Goal: Task Accomplishment & Management: Use online tool/utility

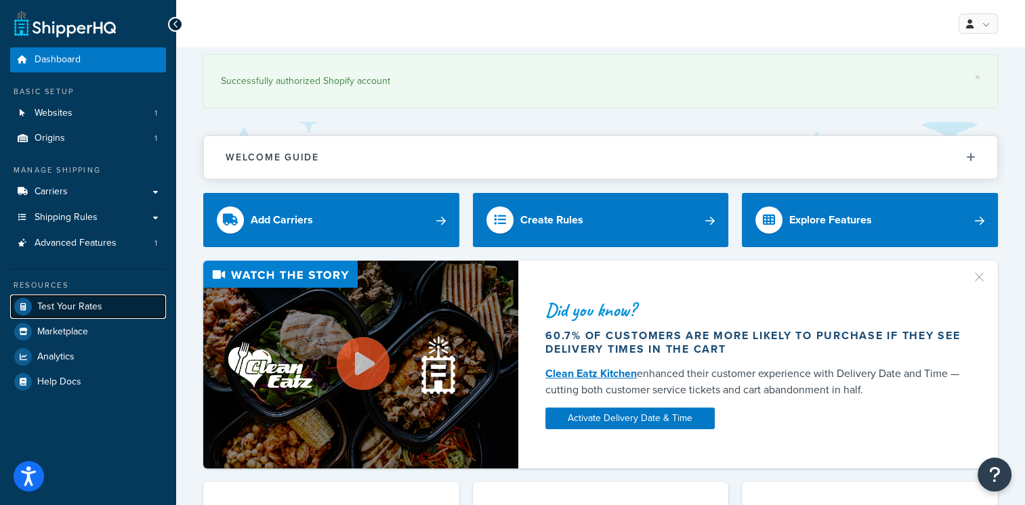
click at [62, 318] on link "Test Your Rates" at bounding box center [88, 307] width 156 height 24
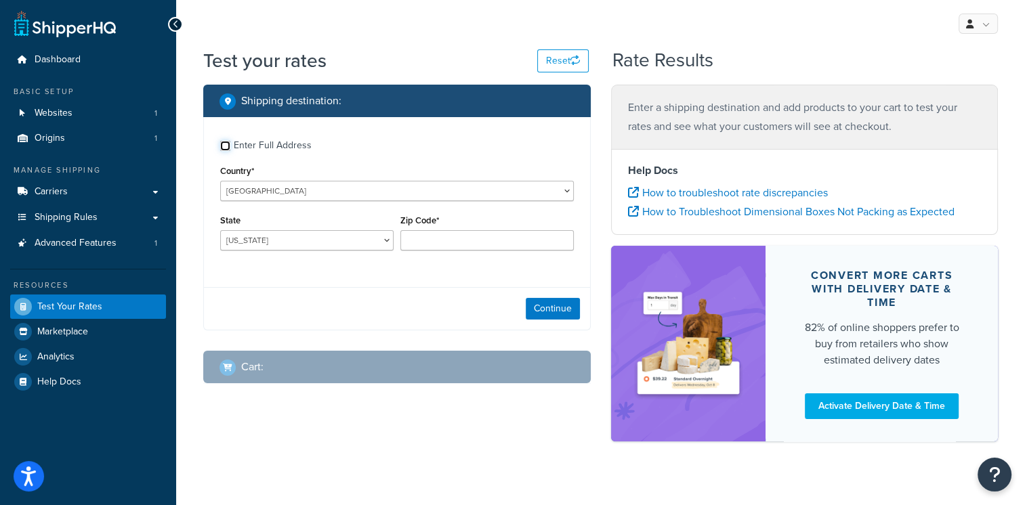
click at [226, 145] on input "Enter Full Address" at bounding box center [225, 146] width 10 height 10
checkbox input "true"
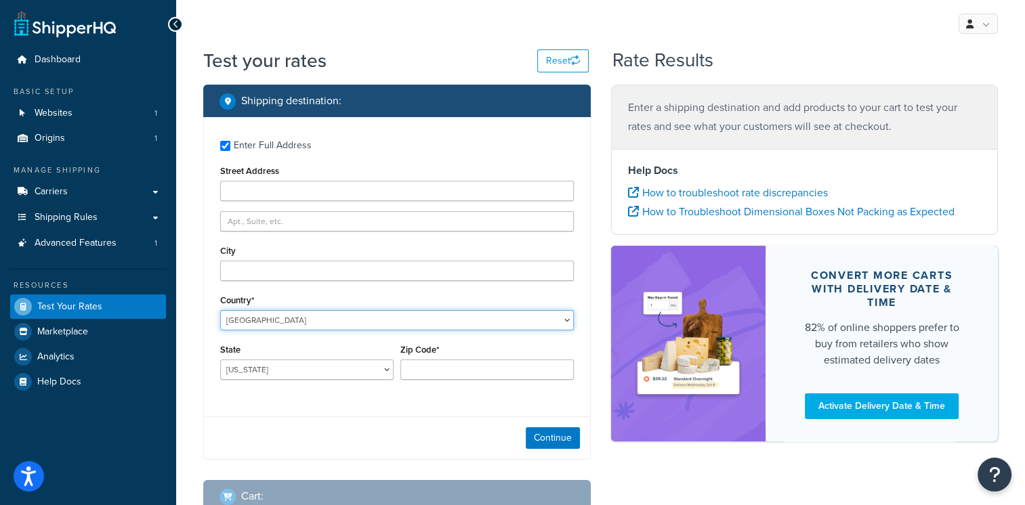
click at [522, 326] on select "[GEOGRAPHIC_DATA] [GEOGRAPHIC_DATA] [GEOGRAPHIC_DATA] [GEOGRAPHIC_DATA] [GEOGRA…" at bounding box center [397, 320] width 354 height 20
select select "GB"
click at [220, 310] on select "[GEOGRAPHIC_DATA] [GEOGRAPHIC_DATA] [GEOGRAPHIC_DATA] [GEOGRAPHIC_DATA] [GEOGRA…" at bounding box center [397, 320] width 354 height 20
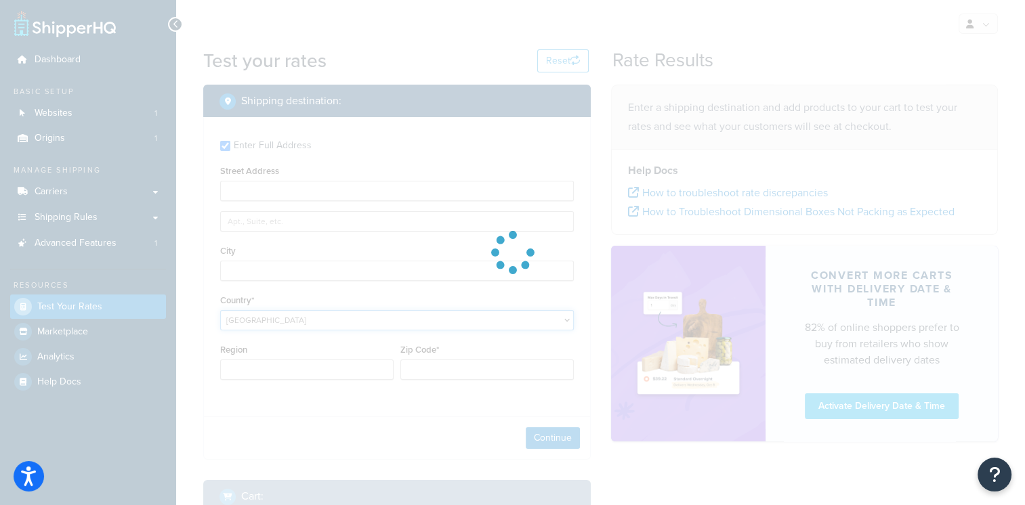
type input "AL"
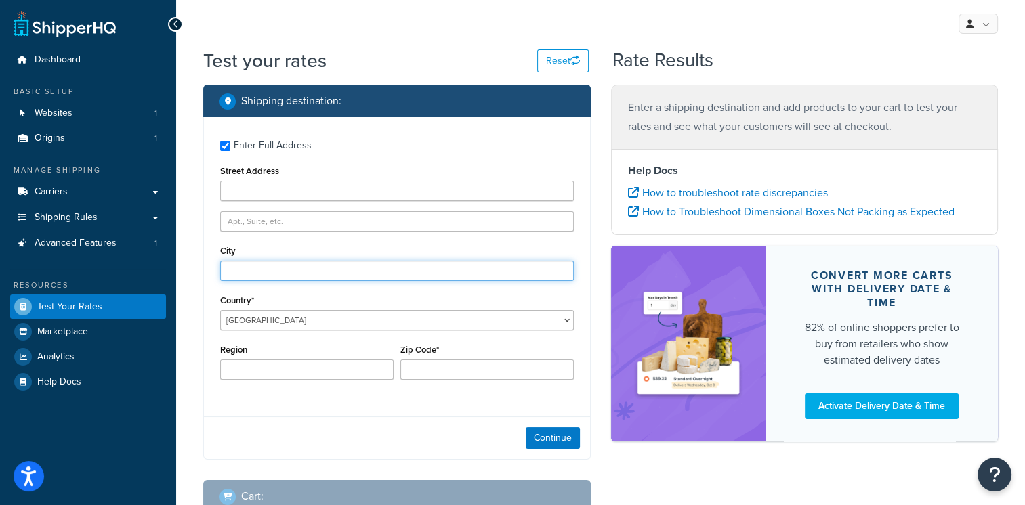
click at [248, 264] on input "City" at bounding box center [397, 271] width 354 height 20
type input "spalding"
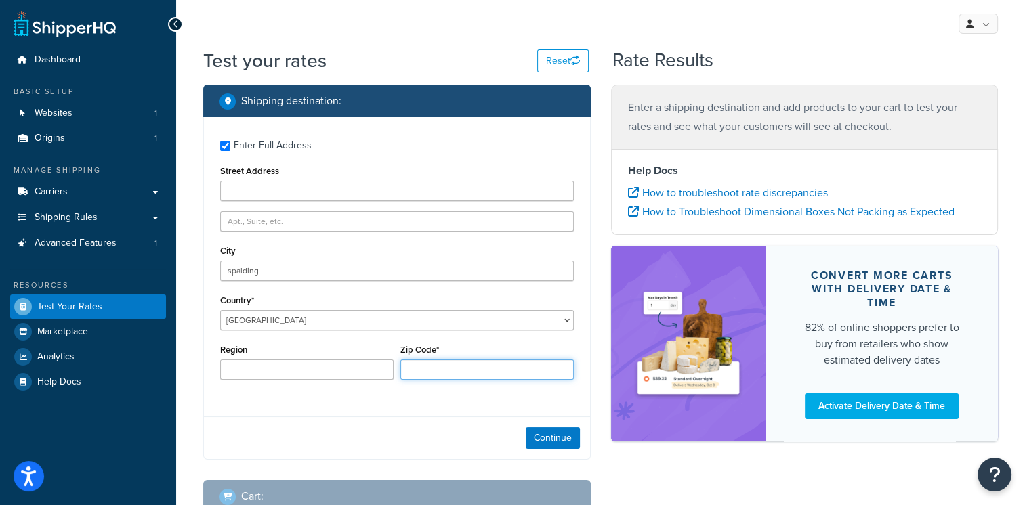
click at [423, 364] on input "Zip Code*" at bounding box center [486, 370] width 173 height 20
type input "PE11 3LX"
drag, startPoint x: 242, startPoint y: 369, endPoint x: 245, endPoint y: 359, distance: 10.5
click at [245, 359] on div "Region" at bounding box center [306, 360] width 173 height 39
drag, startPoint x: 243, startPoint y: 366, endPoint x: 245, endPoint y: 359, distance: 7.6
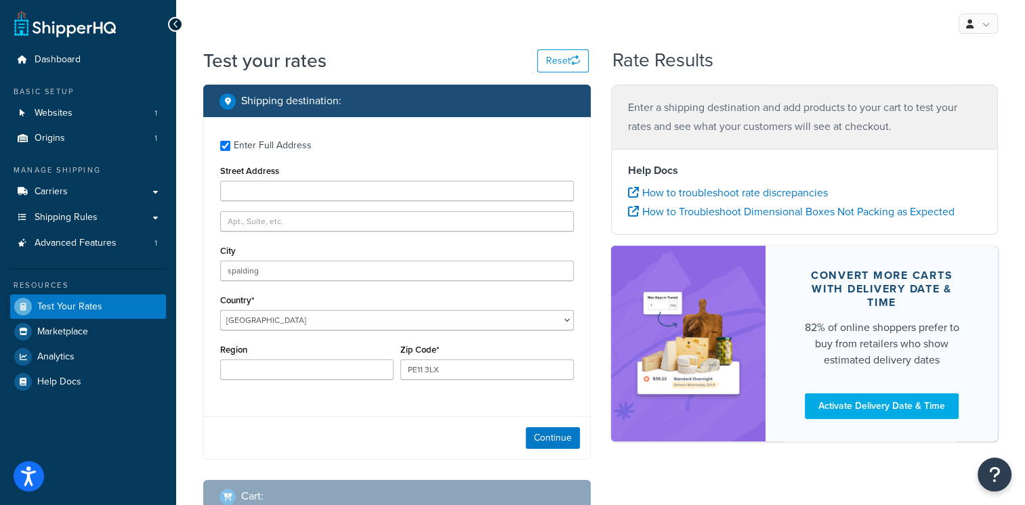
click at [245, 359] on div "Region" at bounding box center [306, 360] width 173 height 39
drag, startPoint x: 238, startPoint y: 373, endPoint x: 245, endPoint y: 359, distance: 14.9
click at [245, 359] on div "Region" at bounding box center [306, 360] width 173 height 39
click at [244, 362] on input "Region" at bounding box center [306, 370] width 173 height 20
paste input "[GEOGRAPHIC_DATA]"
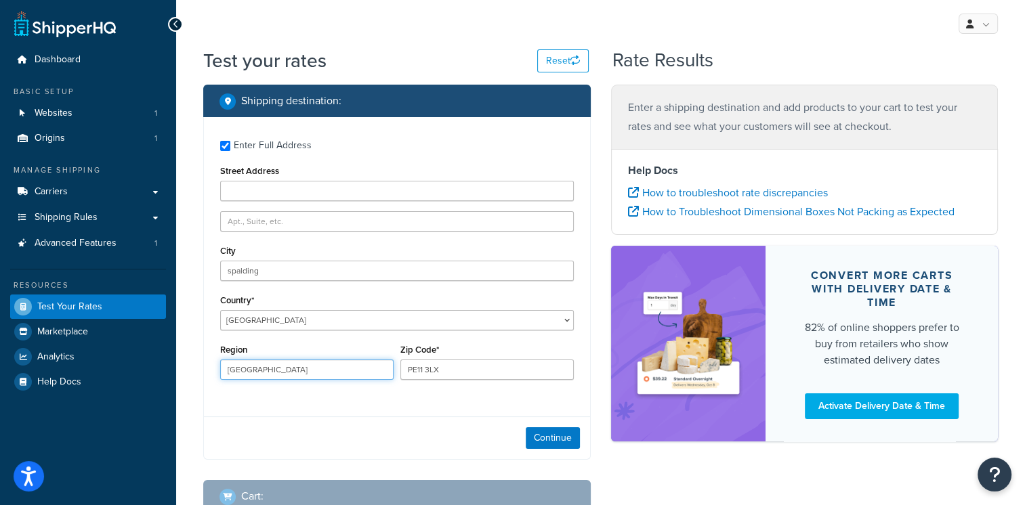
type input "[GEOGRAPHIC_DATA]"
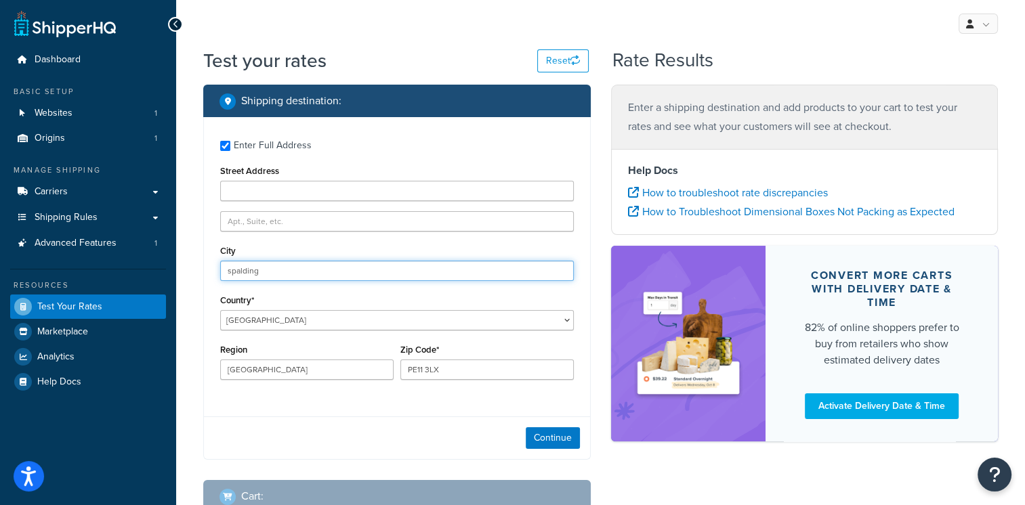
click at [230, 272] on input "spalding" at bounding box center [397, 271] width 354 height 20
type input "Spalding"
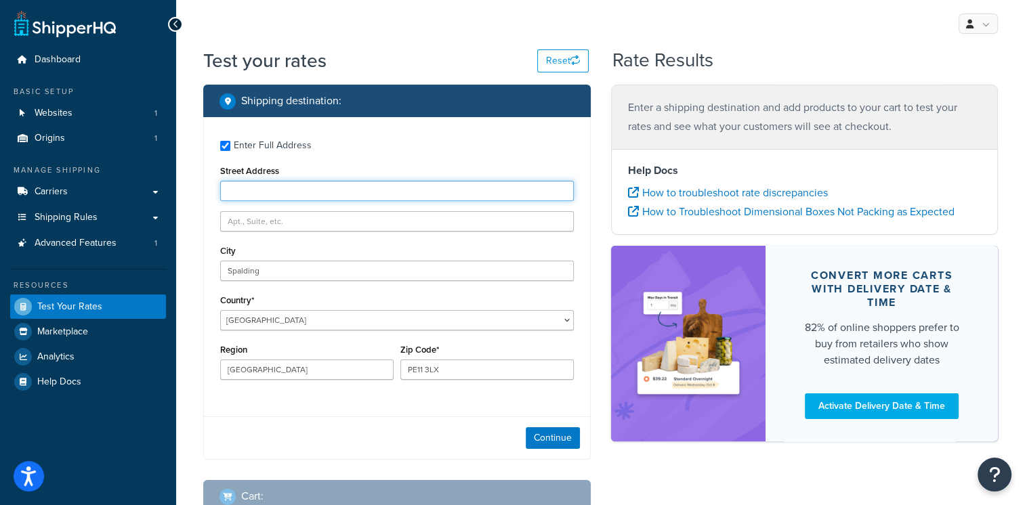
click at [236, 198] on input "Street Address" at bounding box center [397, 191] width 354 height 20
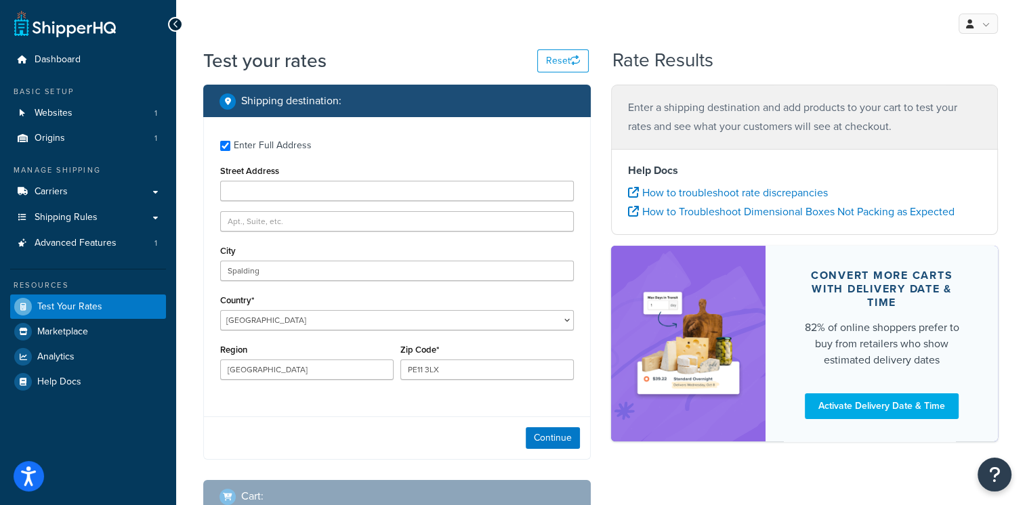
click at [205, 236] on div "Enter Full Address Street Address City Spalding Country* [GEOGRAPHIC_DATA] [GEO…" at bounding box center [397, 261] width 386 height 289
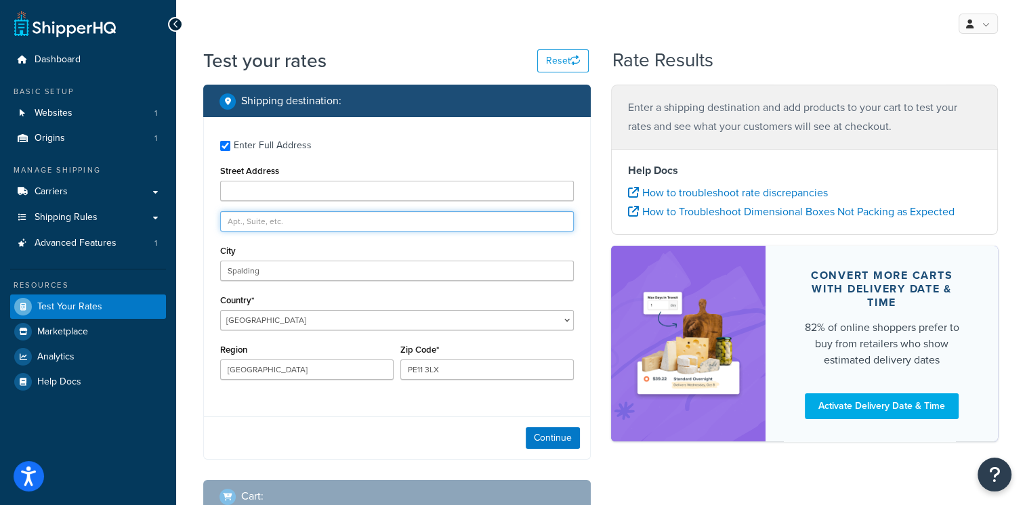
click at [241, 223] on input "text" at bounding box center [397, 221] width 354 height 20
type input "Unit 4, [PERSON_NAME][GEOGRAPHIC_DATA]"
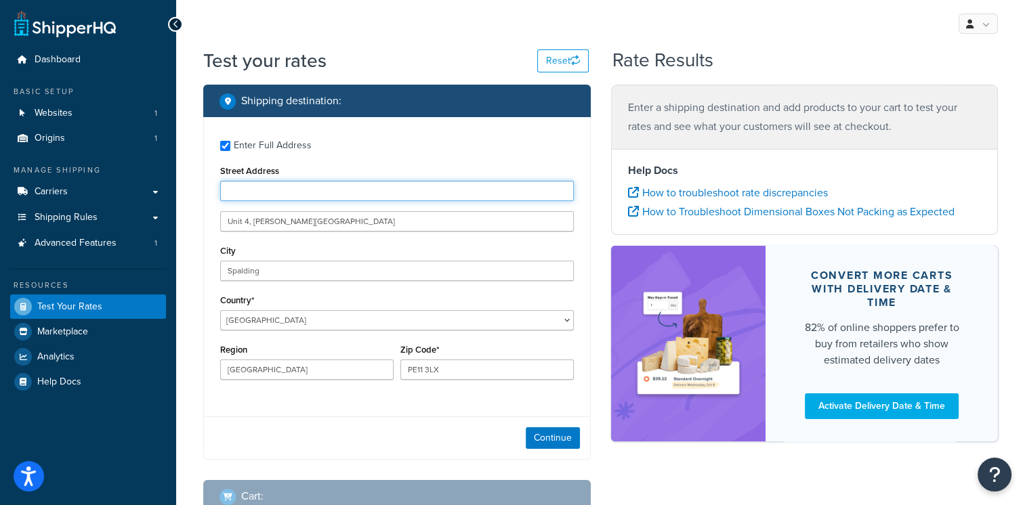
click at [276, 194] on input "Street Address" at bounding box center [397, 191] width 354 height 20
type input "Dozens Bank"
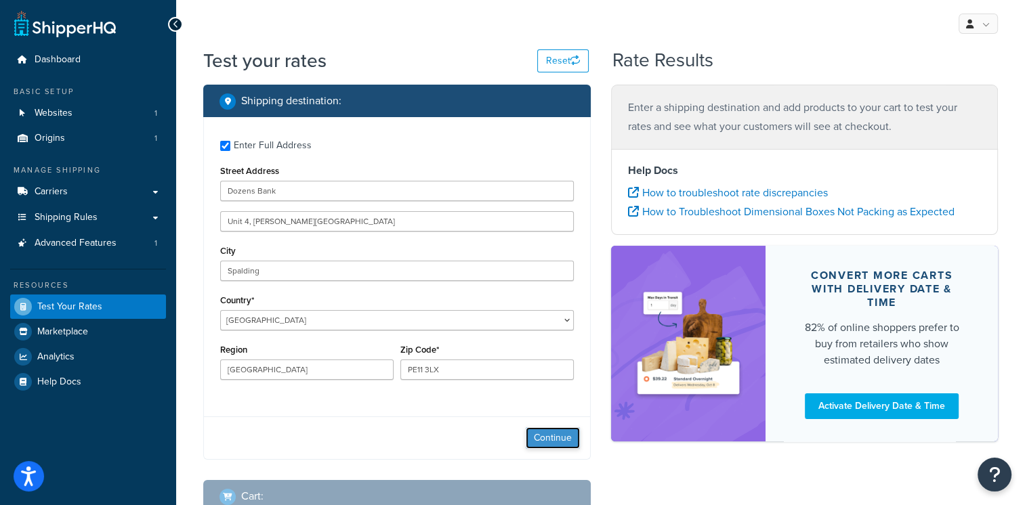
click at [565, 434] on button "Continue" at bounding box center [553, 438] width 54 height 22
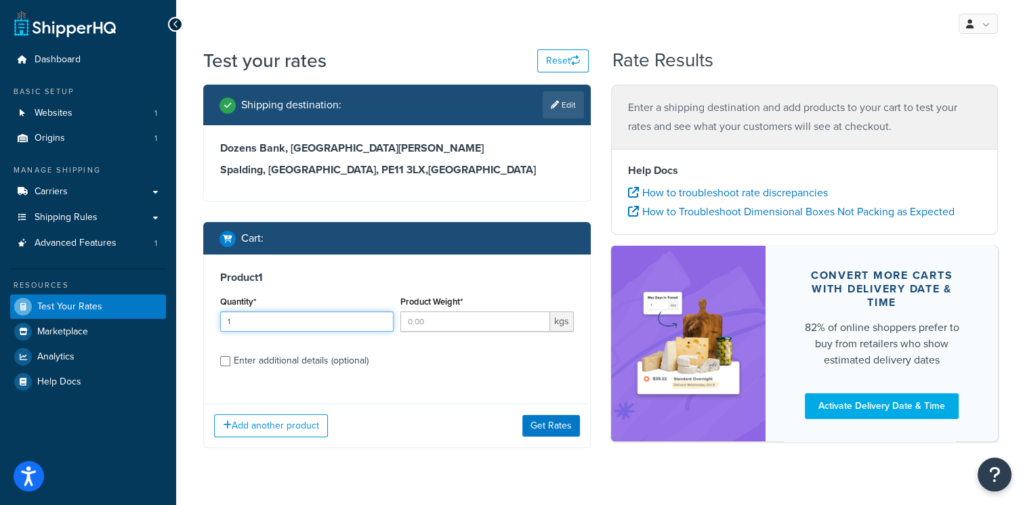
type input "1"
click at [382, 318] on input "1" at bounding box center [306, 322] width 173 height 20
click at [429, 329] on input "Product Weight*" at bounding box center [475, 322] width 150 height 20
type input "25"
click at [547, 425] on button "Get Rates" at bounding box center [551, 426] width 58 height 22
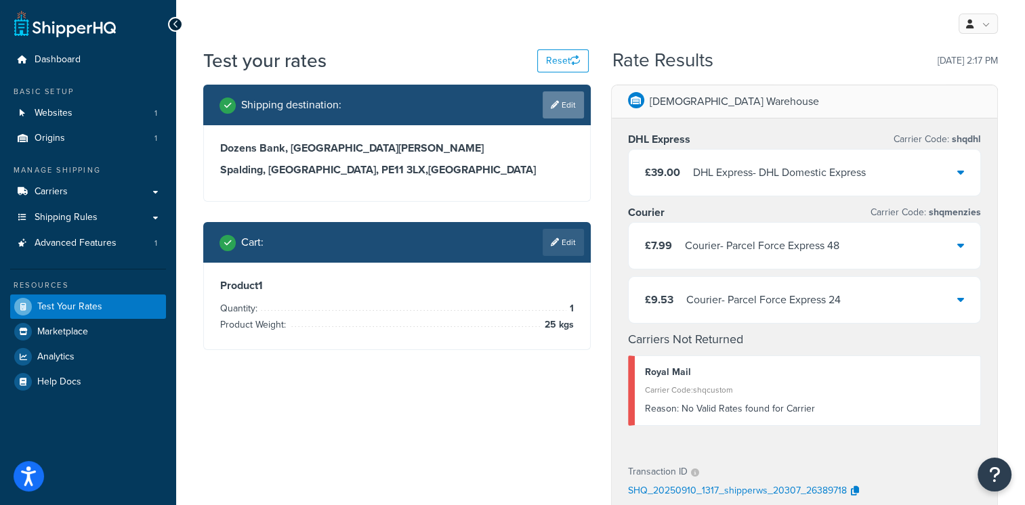
click at [583, 112] on link "Edit" at bounding box center [563, 104] width 41 height 27
select select "GB"
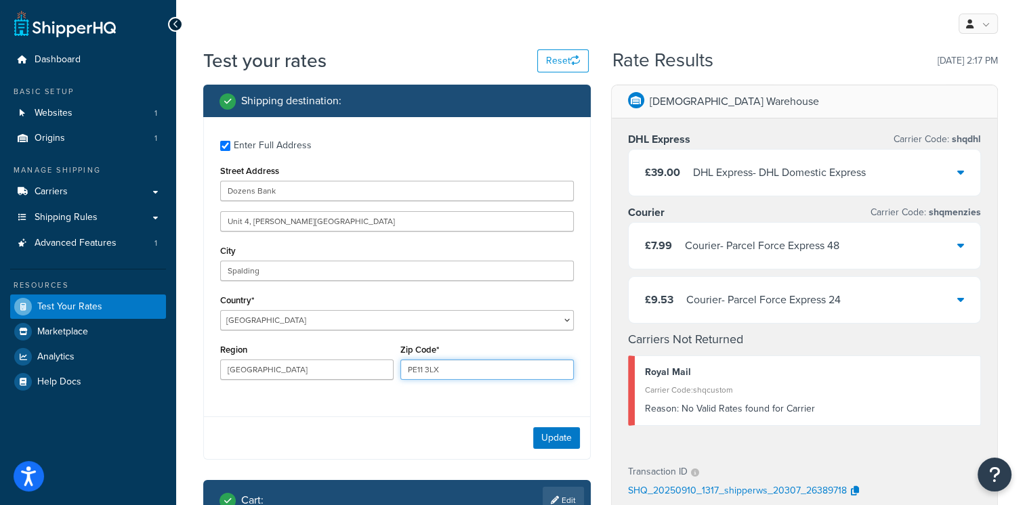
click at [431, 367] on input "PE11 3LX" at bounding box center [486, 370] width 173 height 20
drag, startPoint x: 445, startPoint y: 367, endPoint x: 371, endPoint y: 364, distance: 73.9
click at [371, 364] on div "Region [GEOGRAPHIC_DATA] Zip Code* PE11 3LX" at bounding box center [397, 365] width 360 height 49
type input "c"
drag, startPoint x: 427, startPoint y: 368, endPoint x: 388, endPoint y: 375, distance: 39.2
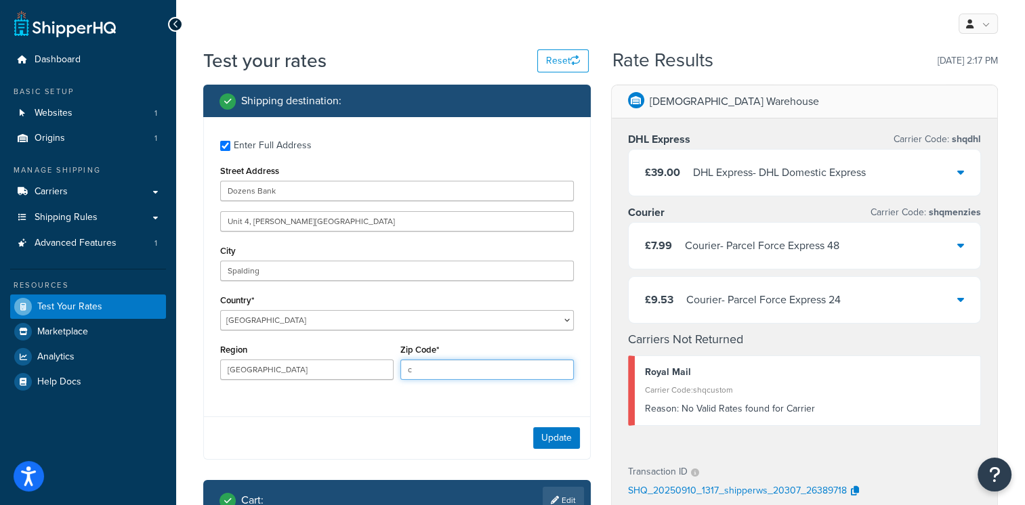
click at [388, 375] on div "Region [GEOGRAPHIC_DATA] Zip Code* c" at bounding box center [397, 365] width 360 height 49
paste input "text"
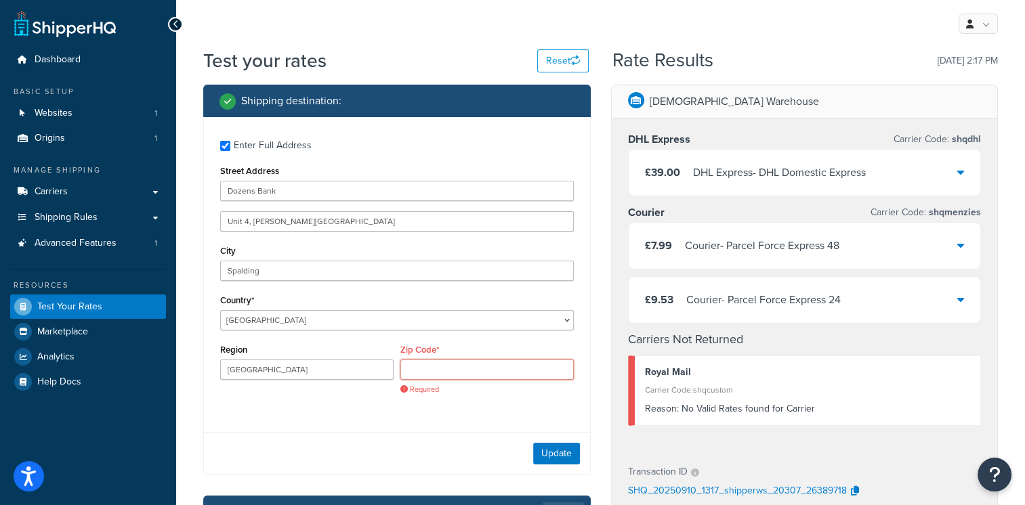
click at [429, 375] on input "Zip Code*" at bounding box center [486, 370] width 173 height 20
click at [417, 374] on input "Zip Code*" at bounding box center [486, 370] width 173 height 20
paste input "PE11 3LX"
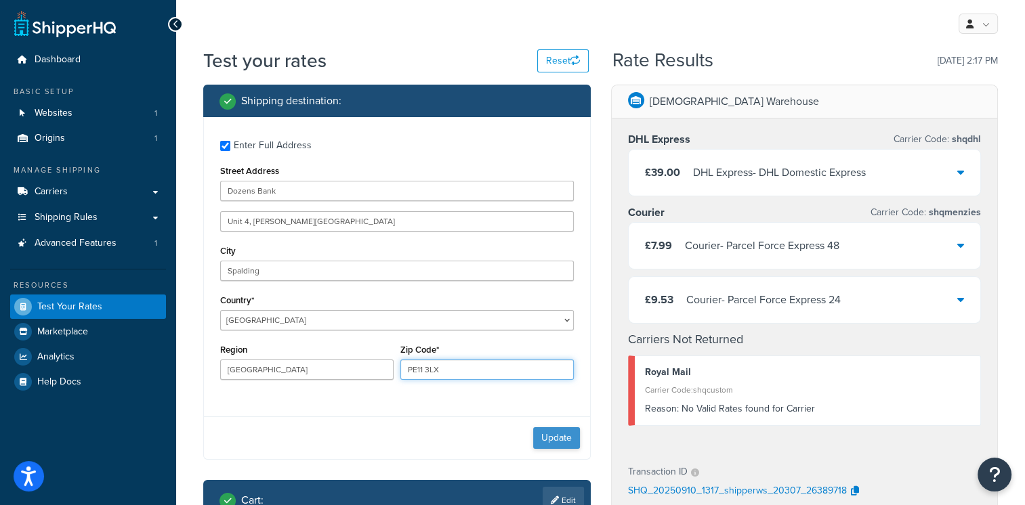
type input "PE11 3LX"
click at [566, 447] on button "Update" at bounding box center [556, 438] width 47 height 22
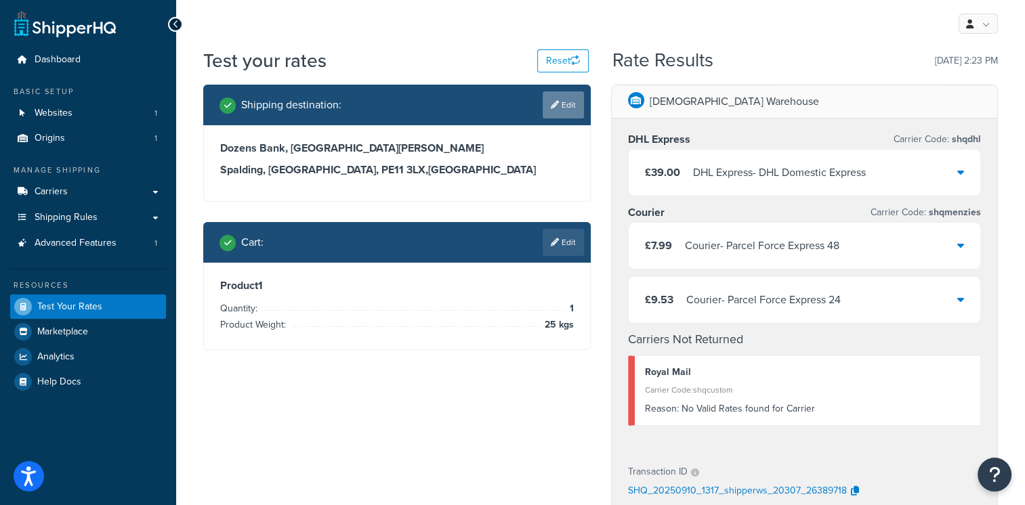
click at [558, 118] on link "Edit" at bounding box center [563, 104] width 41 height 27
select select "GB"
